Goal: Information Seeking & Learning: Learn about a topic

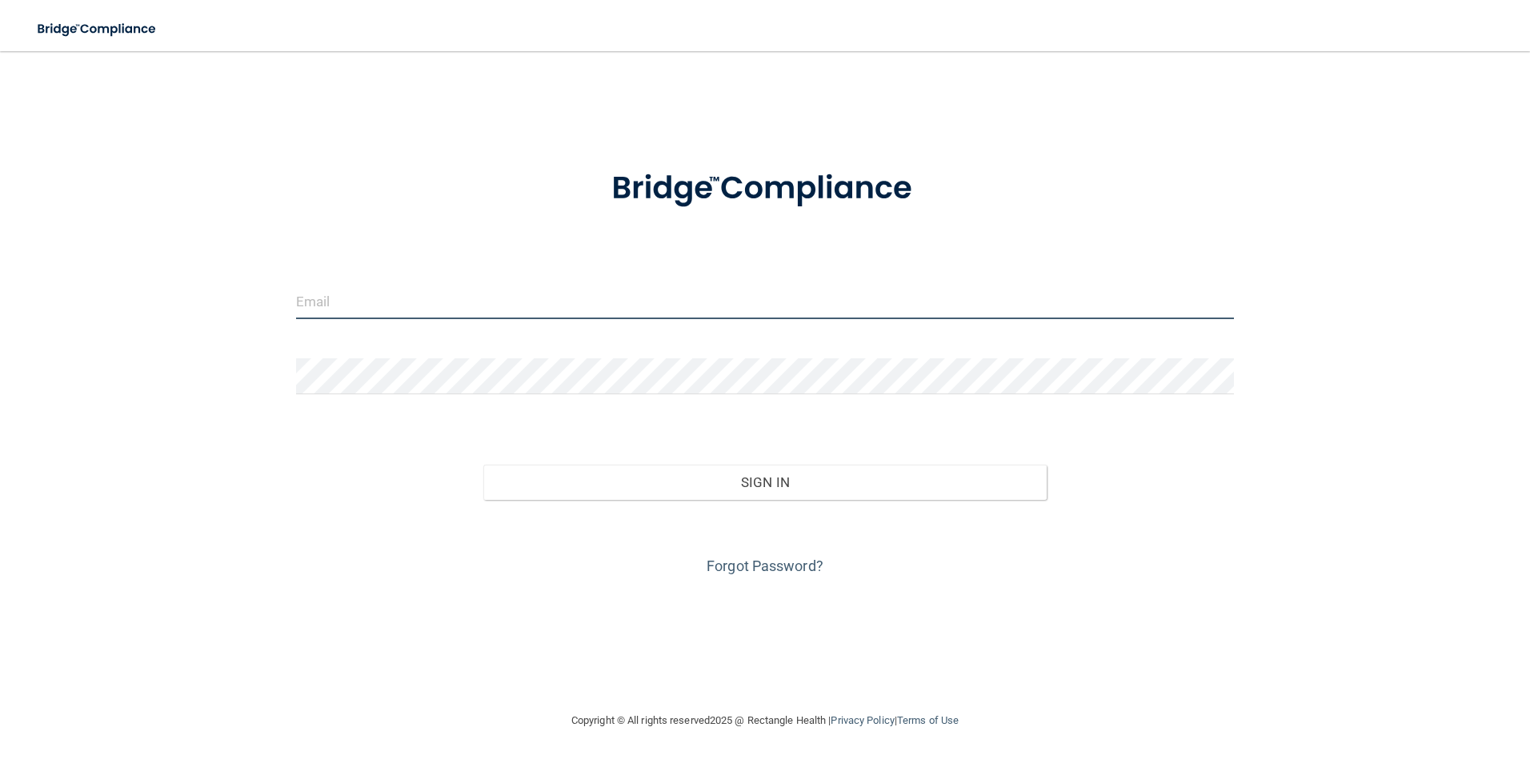
click at [310, 304] on input "email" at bounding box center [765, 301] width 939 height 36
type input "[EMAIL_ADDRESS][DOMAIN_NAME]"
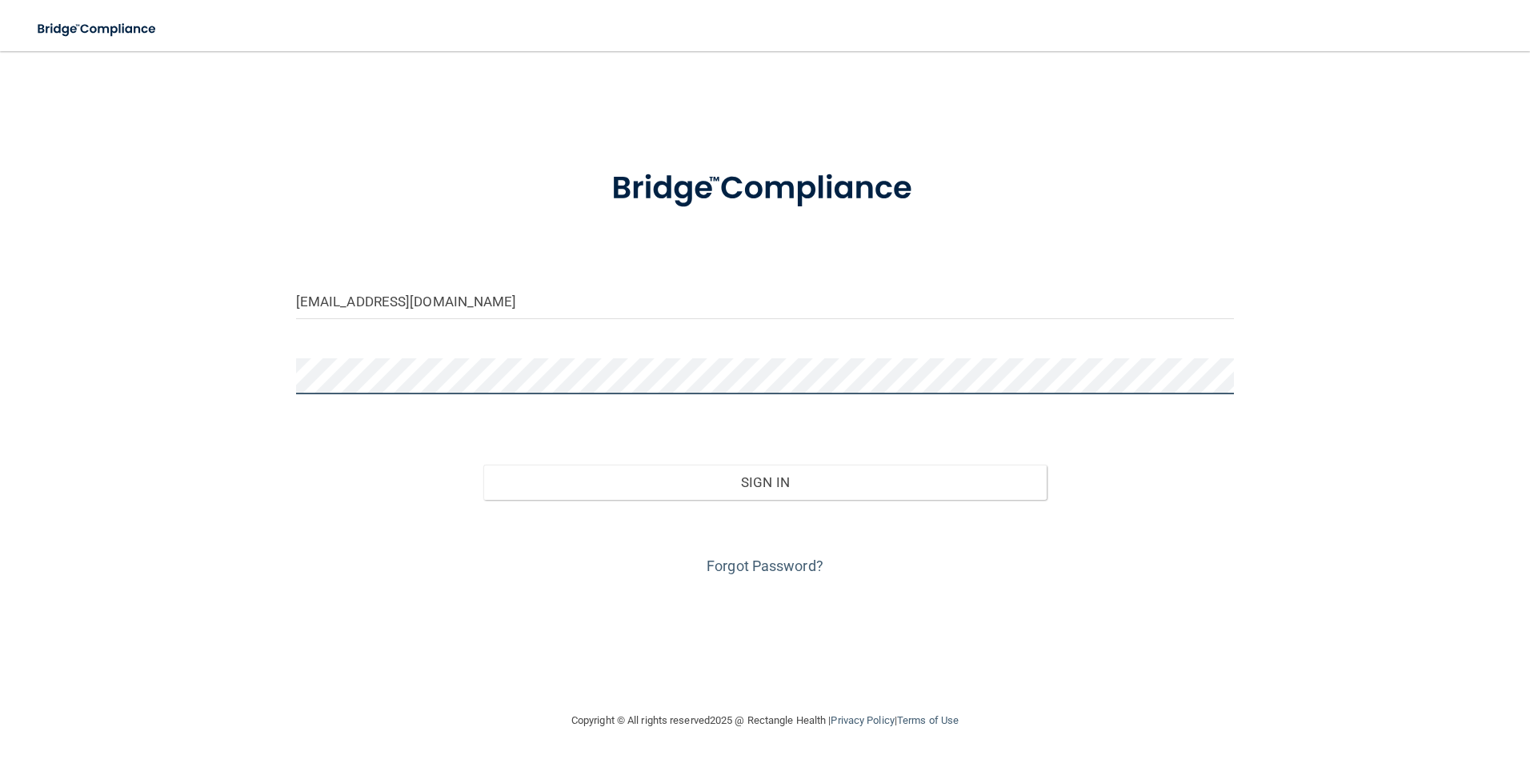
click at [483, 465] on button "Sign In" at bounding box center [764, 482] width 563 height 35
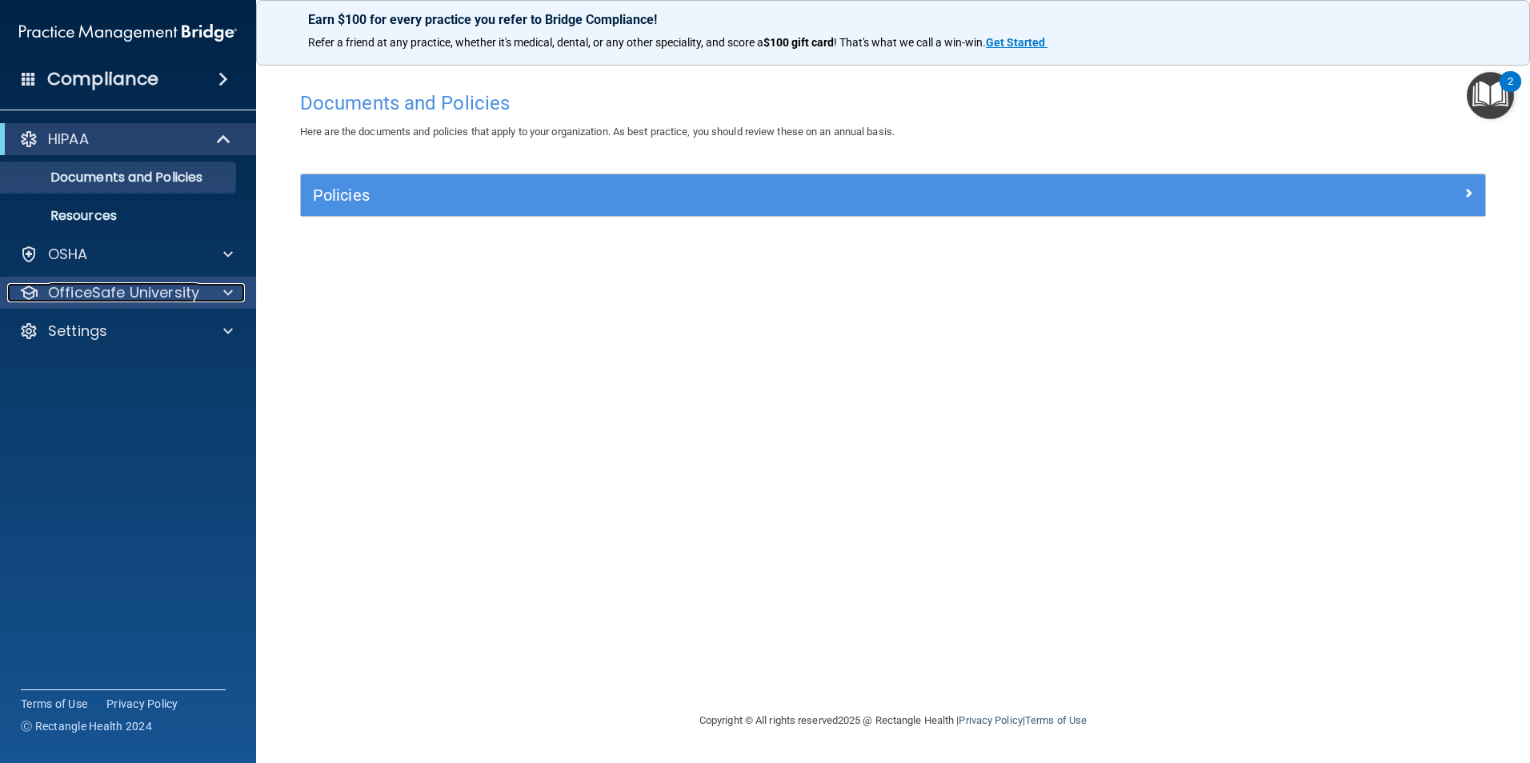
click at [126, 294] on p "OfficeSafe University" at bounding box center [123, 292] width 151 height 19
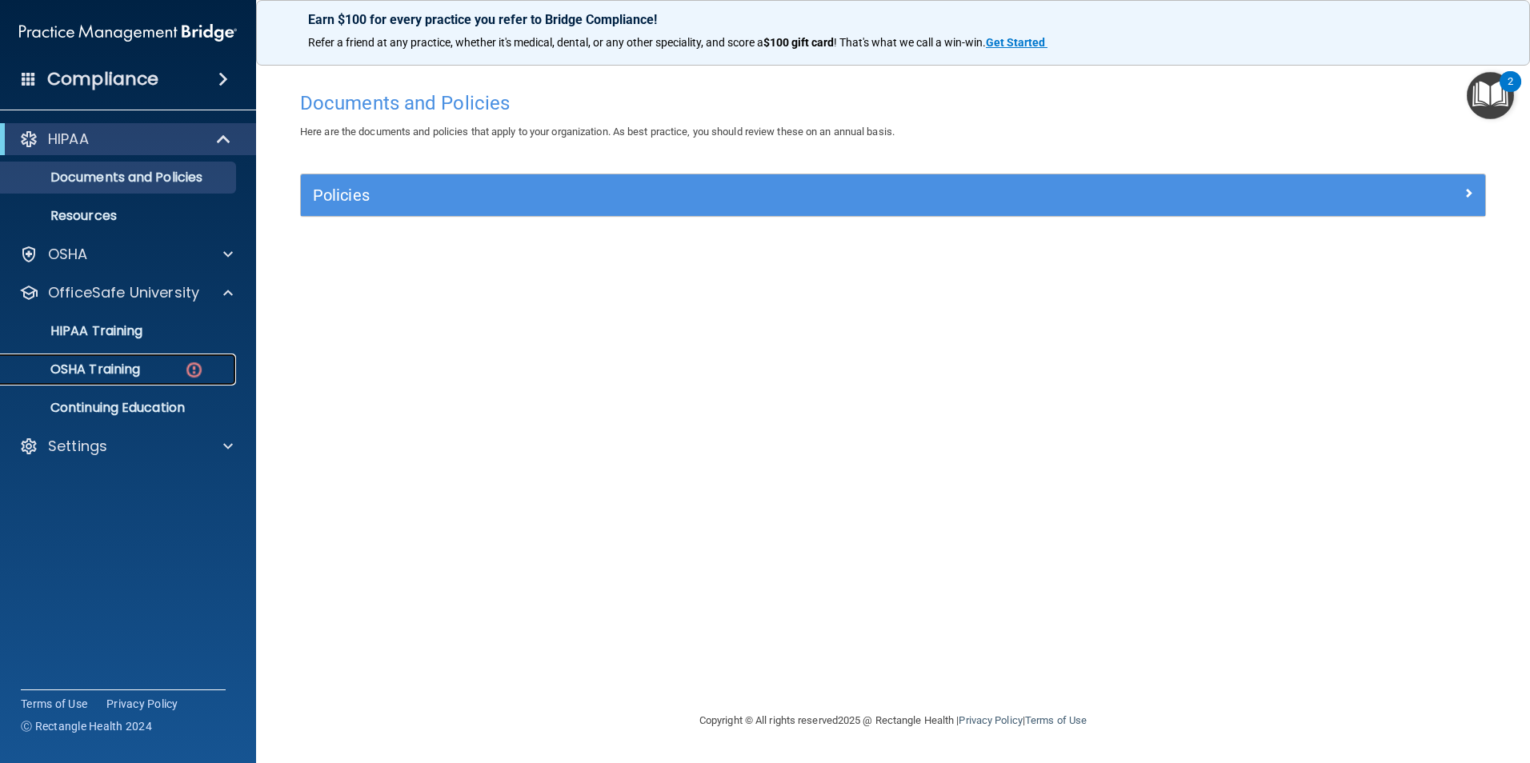
click at [126, 366] on p "OSHA Training" at bounding box center [75, 370] width 130 height 16
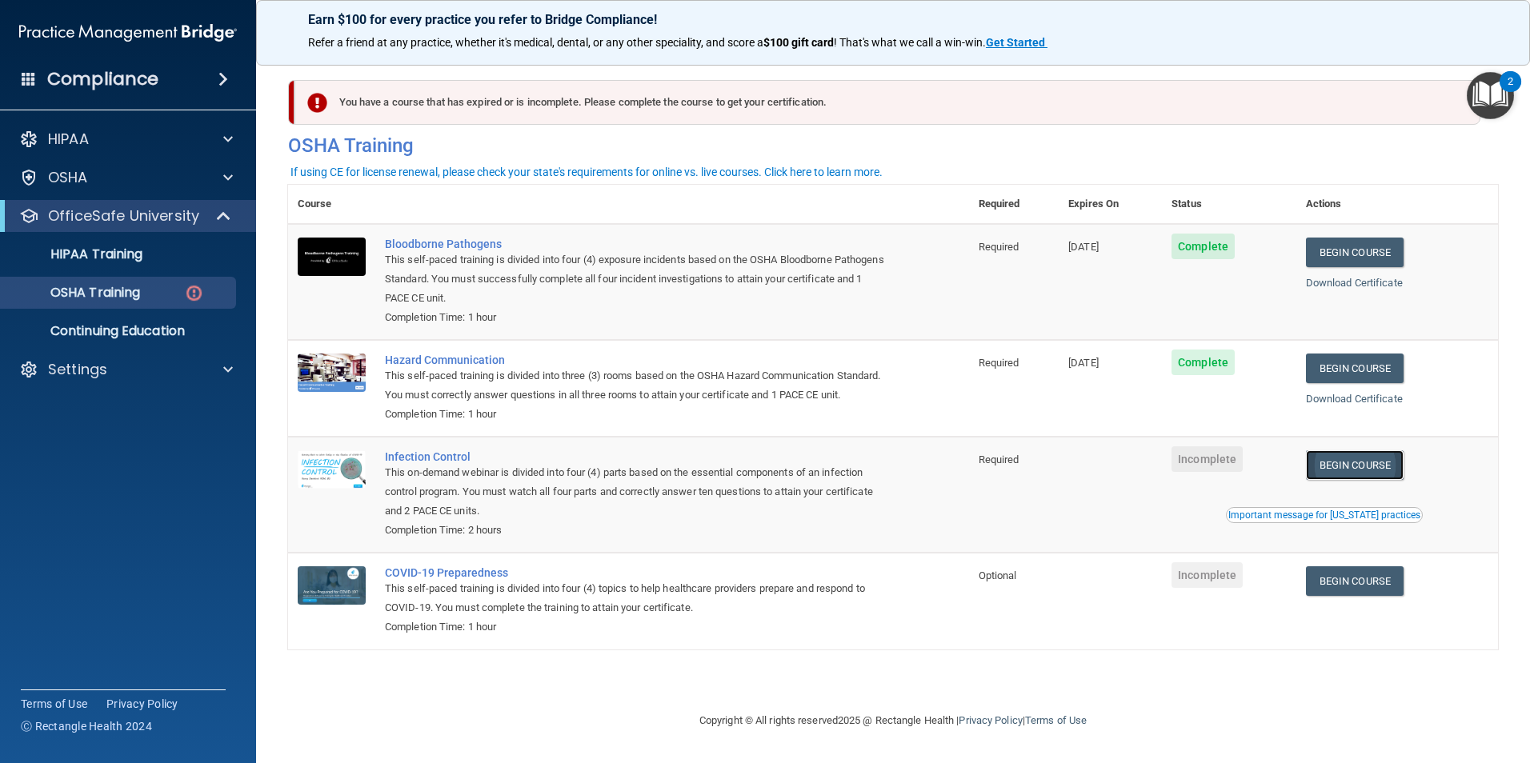
click at [1342, 480] on link "Begin Course" at bounding box center [1355, 466] width 98 height 30
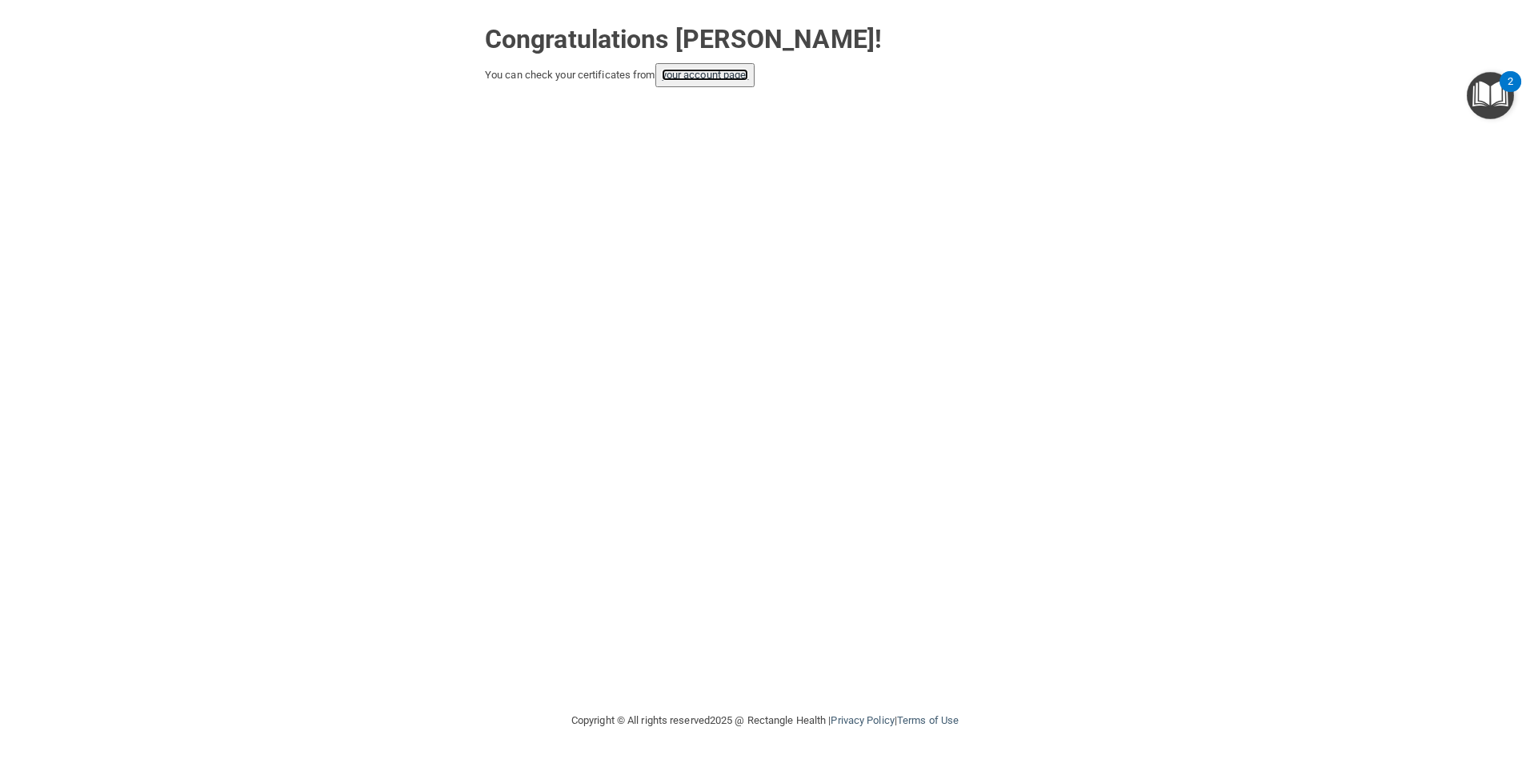
click at [713, 76] on link "your account page!" at bounding box center [705, 75] width 87 height 12
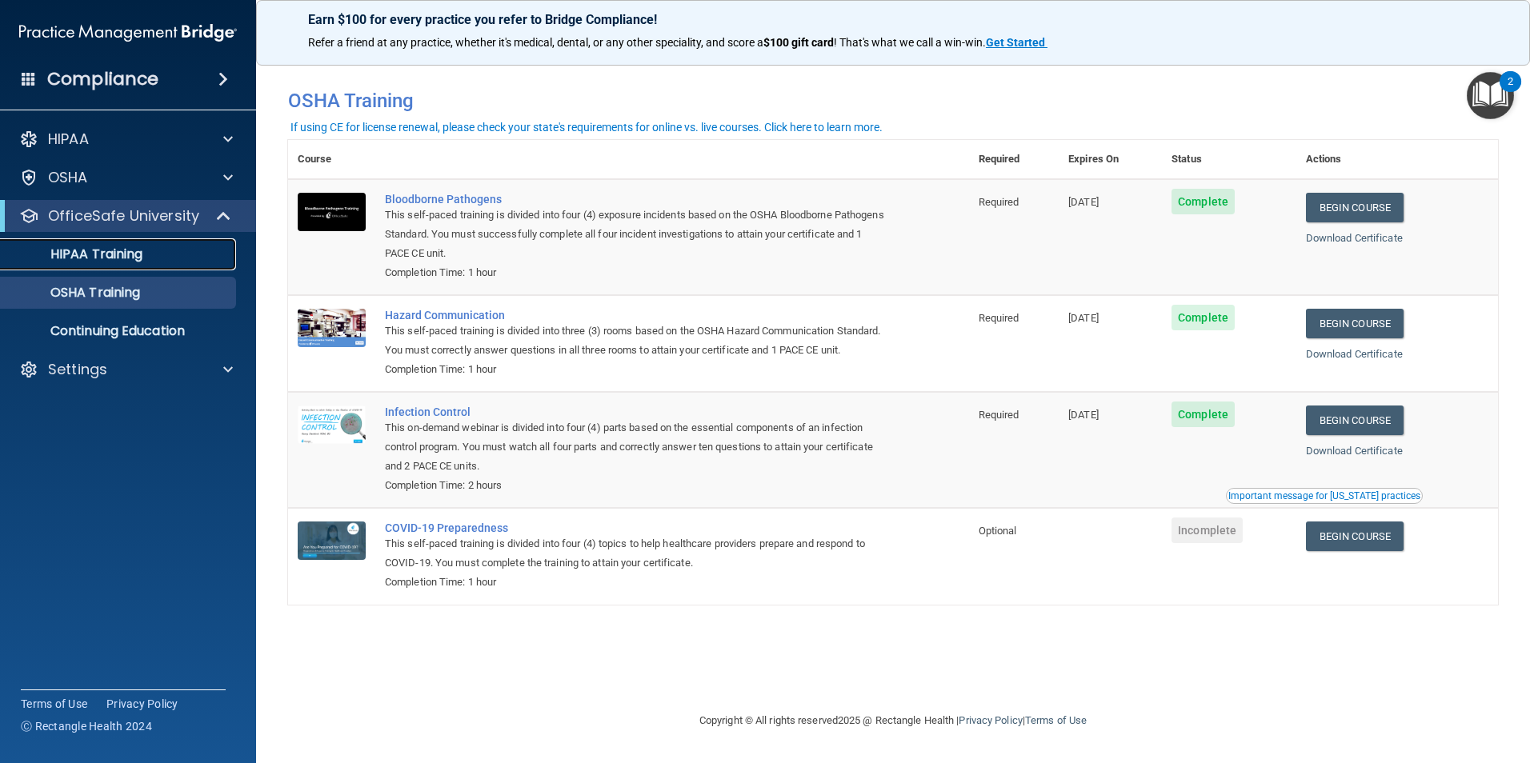
click at [88, 247] on p "HIPAA Training" at bounding box center [76, 254] width 132 height 16
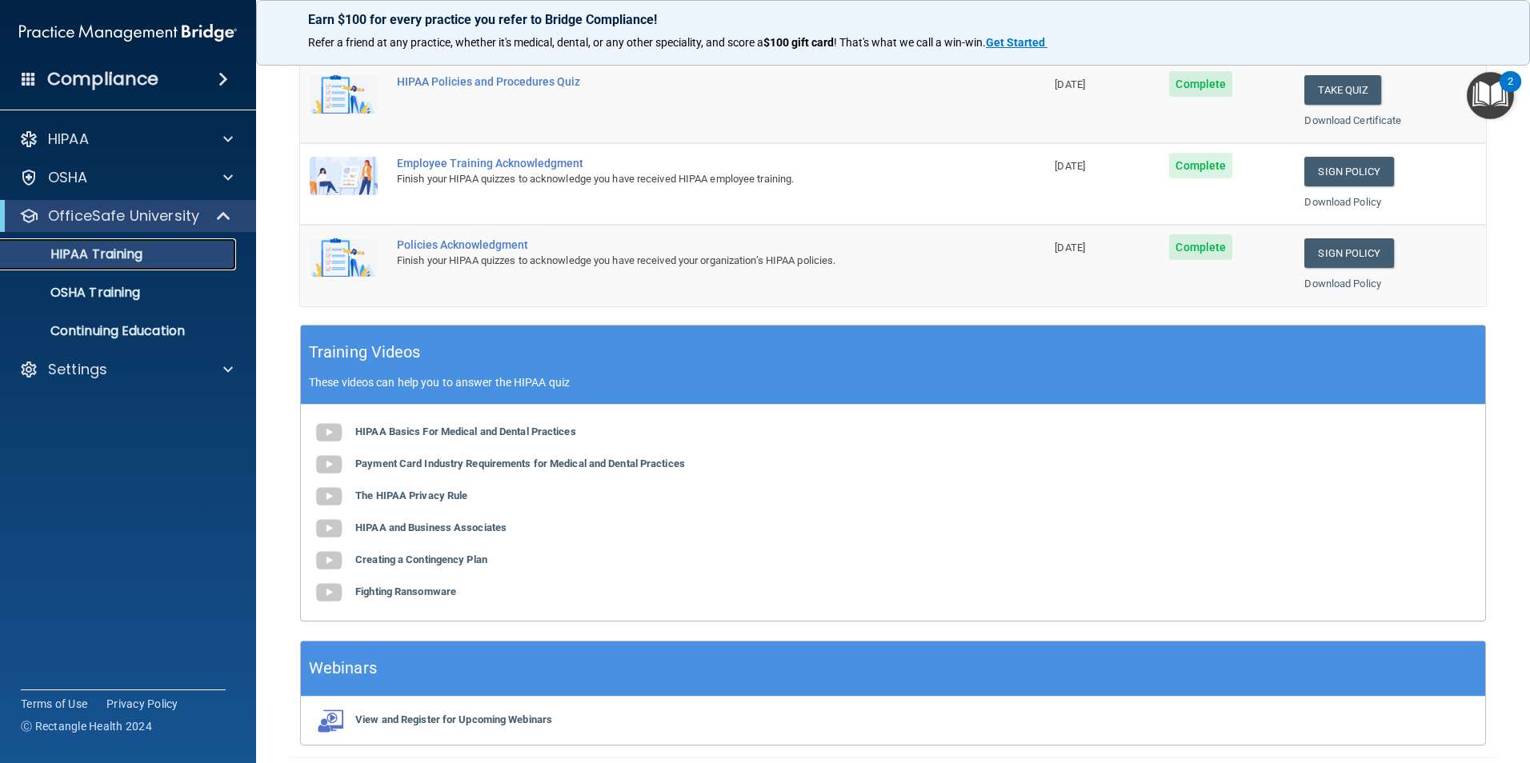
scroll to position [442, 0]
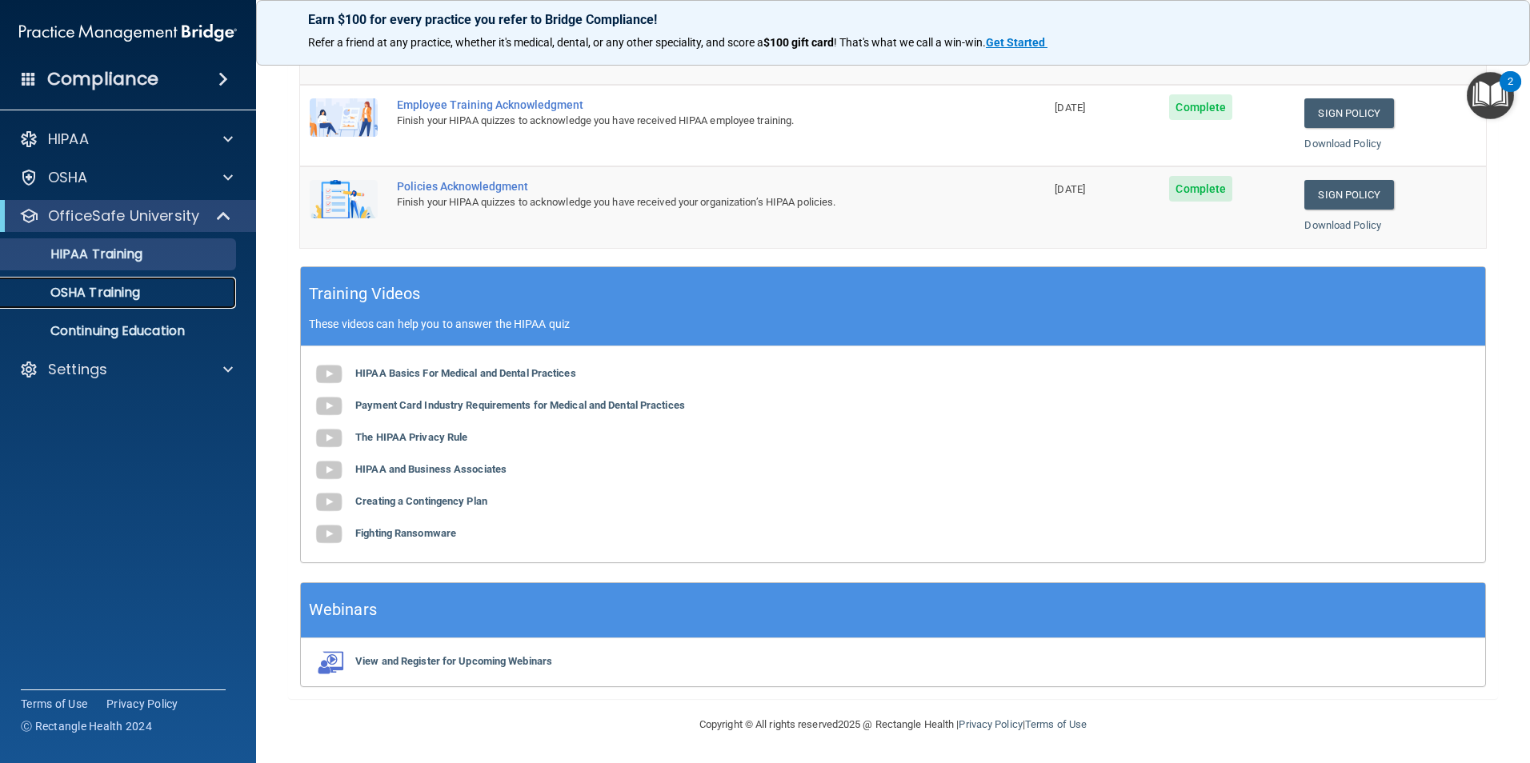
click at [135, 292] on p "OSHA Training" at bounding box center [75, 293] width 130 height 16
